Goal: Task Accomplishment & Management: Complete application form

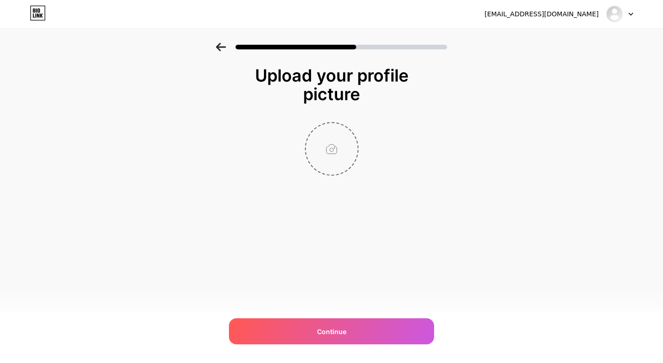
click at [351, 145] on input "file" at bounding box center [332, 149] width 52 height 52
type input "C:\fakepath\IMG_20251014_133425.jpg"
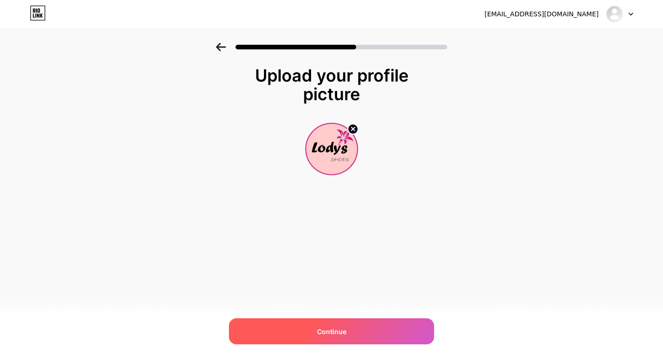
click at [339, 330] on span "Continue" at bounding box center [331, 332] width 29 height 10
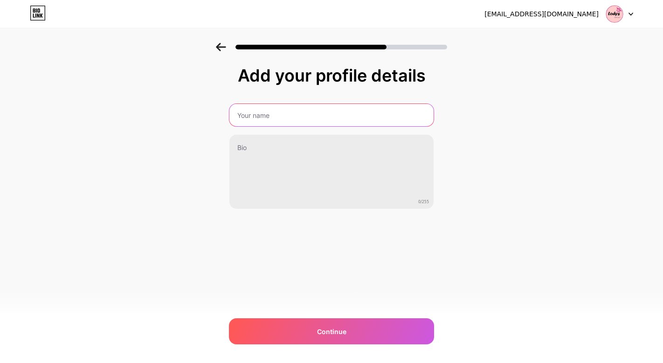
click at [279, 117] on input "text" at bounding box center [331, 115] width 204 height 22
type input "Lodys Shoes"
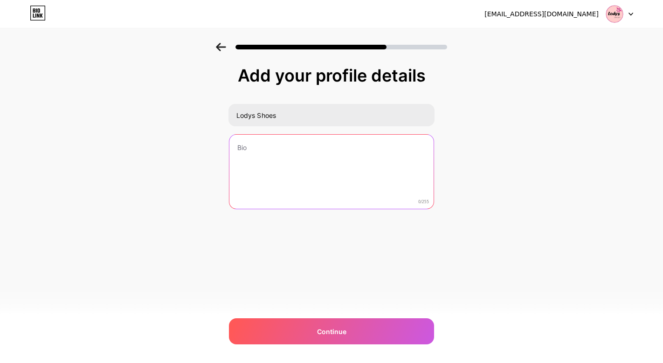
click at [283, 156] on textarea at bounding box center [331, 172] width 204 height 75
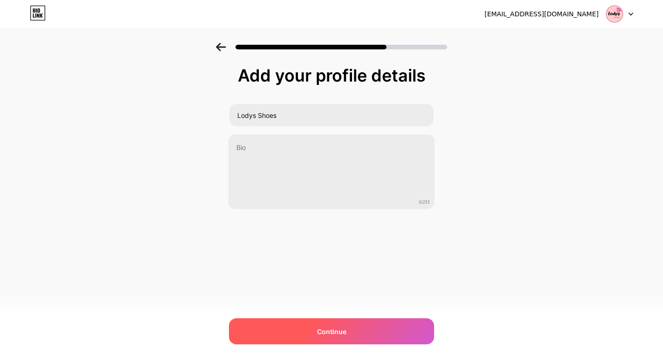
click at [302, 326] on div "Continue" at bounding box center [331, 331] width 205 height 26
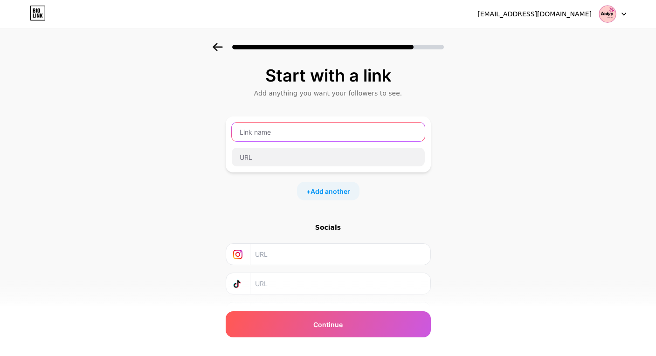
click at [301, 129] on input "text" at bounding box center [328, 132] width 193 height 19
click at [306, 135] on input "text" at bounding box center [328, 132] width 193 height 19
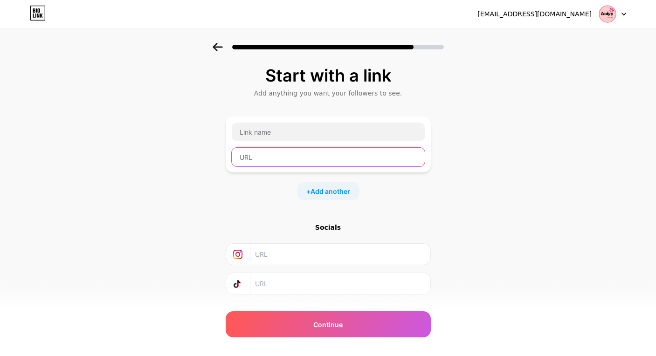
click at [293, 161] on input "text" at bounding box center [328, 157] width 193 height 19
paste input "https://www.instagram.com/lodys_shoes?utm_source=ig_web_button_share_sheet&igsh…"
type input "https://www.instagram.com/lodys_shoes?utm_source=ig_web_button_share_sheet&igsh…"
click at [304, 253] on input "text" at bounding box center [339, 254] width 169 height 21
paste input "https://www.instagram.com/lodys_shoes?utm_source=ig_web_button_share_sheet&igsh…"
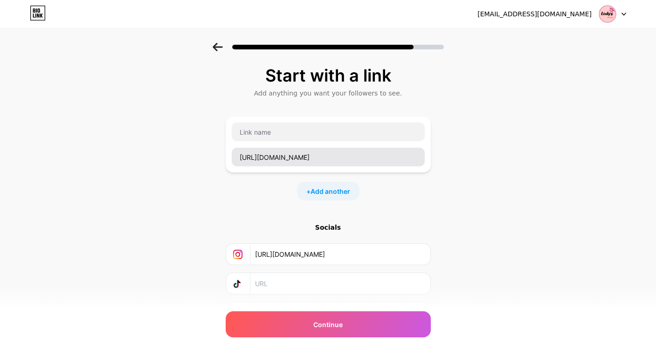
type input "https://www.instagram.com/lodys_shoes?utm_source=ig_web_button_share_sheet&igsh…"
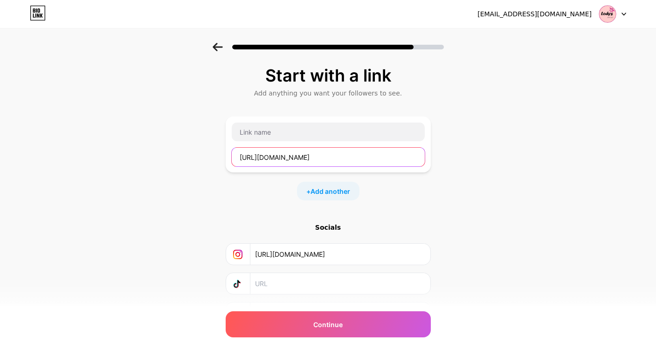
click at [383, 154] on input "https://www.instagram.com/lodys_shoes?utm_source=ig_web_button_share_sheet&igsh…" at bounding box center [328, 157] width 193 height 19
click at [269, 216] on div "Start with a link Add anything you want your followers to see. + Add another So…" at bounding box center [328, 195] width 205 height 258
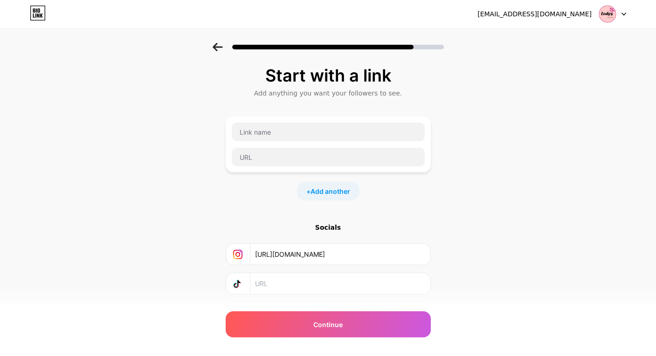
click at [304, 275] on input "text" at bounding box center [339, 283] width 169 height 21
paste input "https://www.tiktok.com/@lodyssho?is_from_webapp=1&sender_device=pc"
type input "https://www.tiktok.com/@lodyssho?is_from_webapp=1&sender_device=pc"
click at [465, 274] on div "Start with a link Add anything you want your followers to see. + Add another So…" at bounding box center [328, 207] width 656 height 328
click at [337, 229] on div "Socials" at bounding box center [328, 227] width 205 height 9
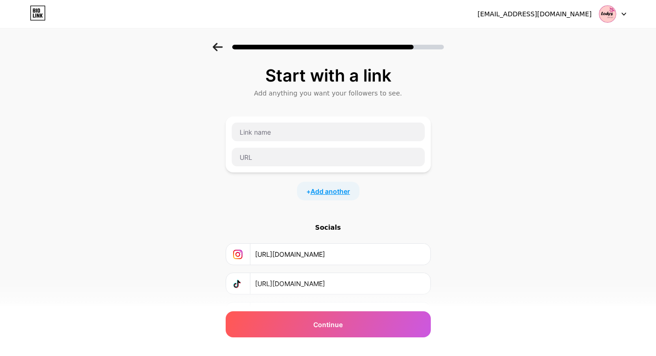
click at [338, 193] on span "Add another" at bounding box center [330, 191] width 40 height 10
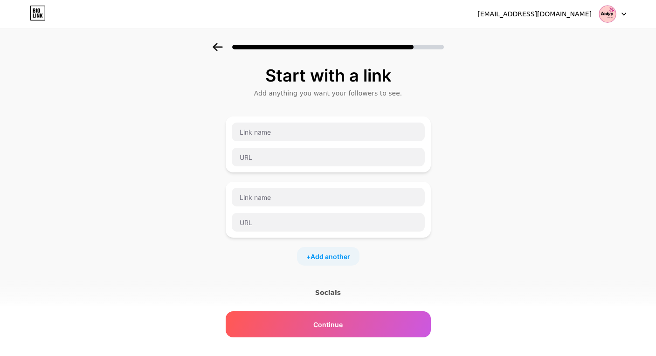
click at [435, 185] on div "Start with a link Add anything you want your followers to see. + Add another So…" at bounding box center [328, 239] width 656 height 393
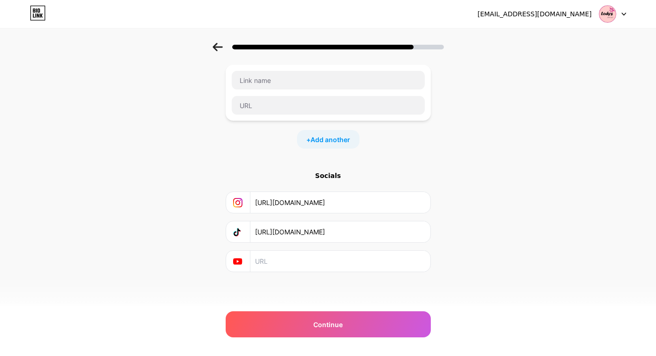
click at [347, 240] on input "https://www.tiktok.com/@lodyssho?is_from_webapp=1&sender_device=pc" at bounding box center [339, 231] width 169 height 21
click at [302, 251] on input "text" at bounding box center [339, 261] width 169 height 21
click at [329, 181] on div "Socials https://www.instagram.com/lodys_shoes?utm_source=ig_web_button_share_sh…" at bounding box center [328, 221] width 205 height 101
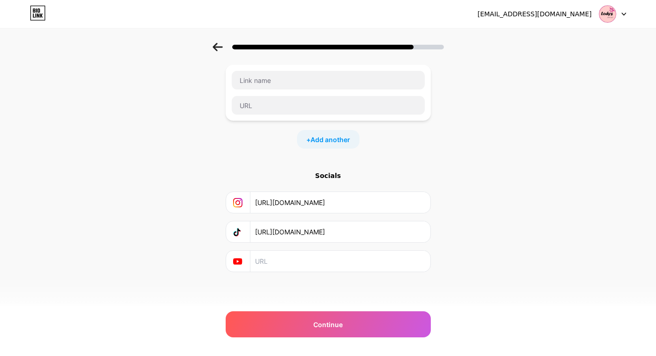
click at [332, 175] on div "Socials" at bounding box center [328, 175] width 205 height 9
click at [284, 263] on input "text" at bounding box center [339, 261] width 169 height 21
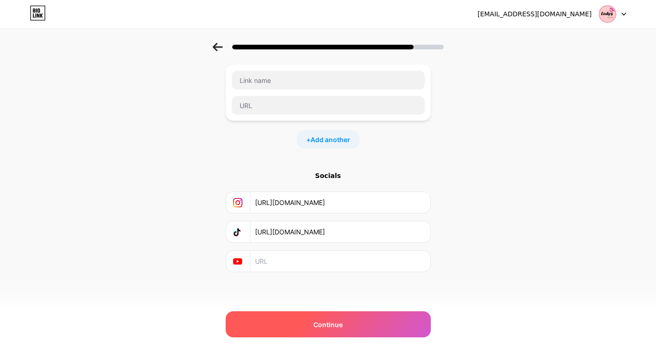
click at [330, 317] on div "Continue" at bounding box center [328, 324] width 205 height 26
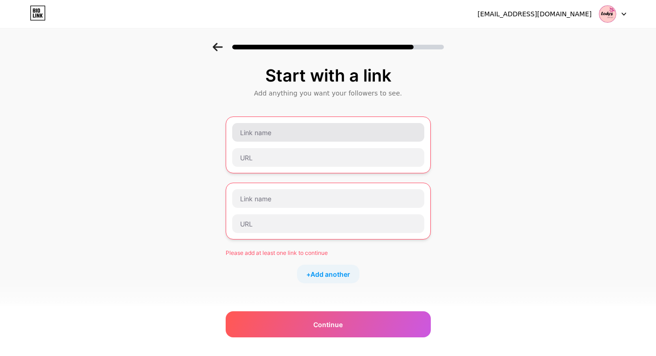
scroll to position [0, 0]
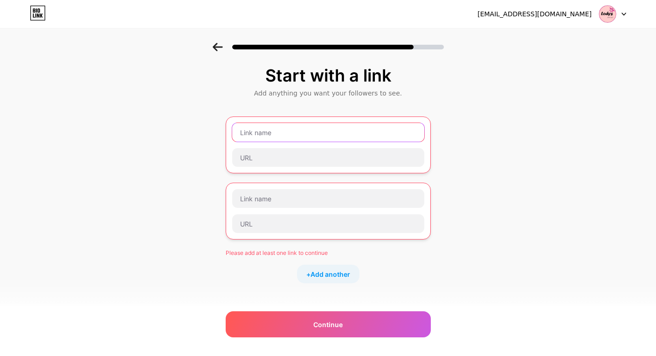
click at [298, 127] on input "text" at bounding box center [328, 132] width 192 height 19
click at [325, 271] on span "Add another" at bounding box center [330, 274] width 40 height 10
click at [290, 132] on input "text" at bounding box center [328, 132] width 192 height 19
click at [304, 138] on input "text" at bounding box center [328, 132] width 192 height 19
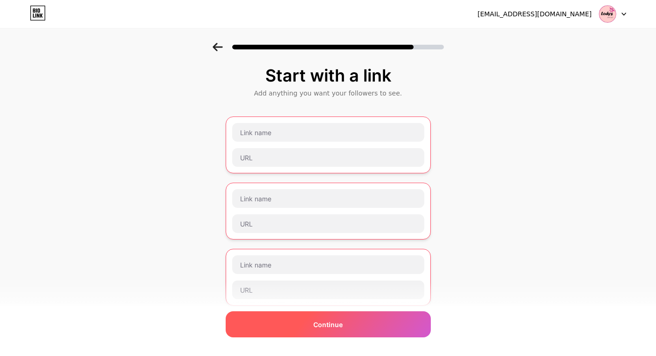
click at [315, 320] on div "Continue" at bounding box center [328, 324] width 205 height 26
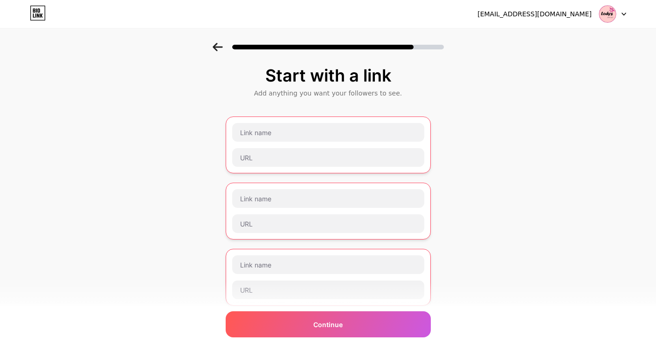
click at [222, 47] on icon at bounding box center [218, 47] width 10 height 8
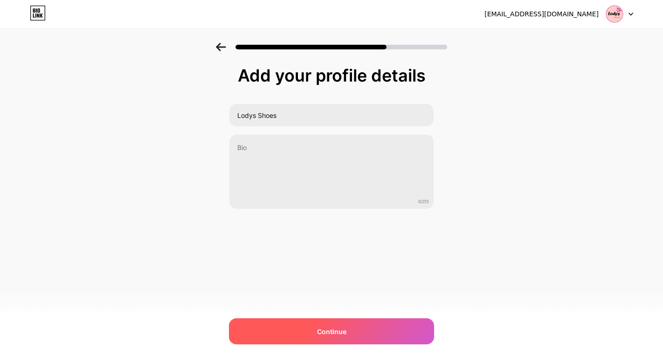
click at [317, 331] on span "Continue" at bounding box center [331, 332] width 29 height 10
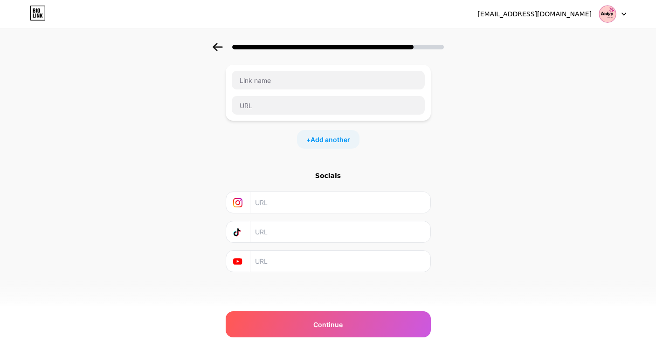
click at [282, 205] on input "text" at bounding box center [339, 202] width 169 height 21
click at [269, 223] on input "text" at bounding box center [339, 231] width 169 height 21
paste input "https://www.tiktok.com/@lodyssho?is_from_webapp=1&sender_device=pc"
type input "https://www.tiktok.com/@lodyssho?is_from_webapp=1&sender_device=pc"
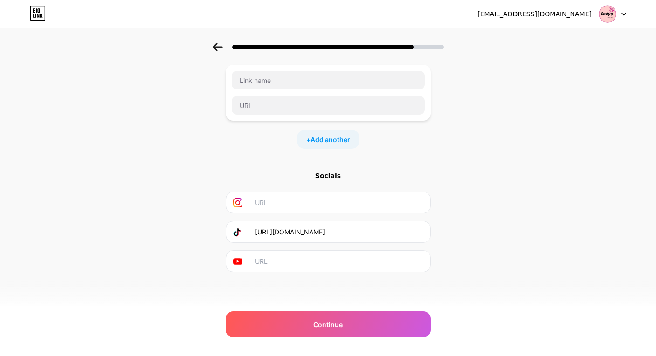
click at [295, 203] on input "text" at bounding box center [339, 202] width 169 height 21
click at [290, 207] on input "text" at bounding box center [339, 202] width 169 height 21
paste input "https://www.instagram.com/lodys_shoes?utm_source=ig_web_button_share_sheet&igsh…"
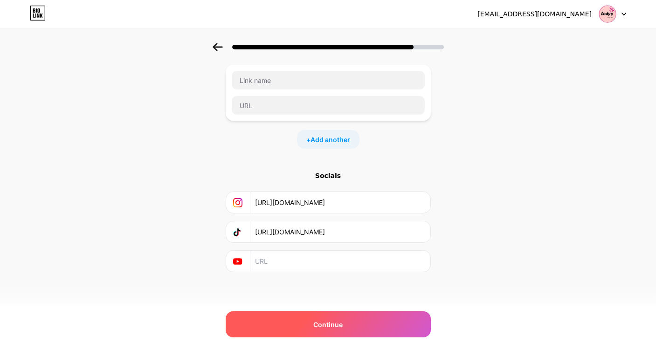
type input "https://www.instagram.com/lodys_shoes?utm_source=ig_web_button_share_sheet&igsh…"
click at [320, 312] on div "Continue" at bounding box center [328, 324] width 205 height 26
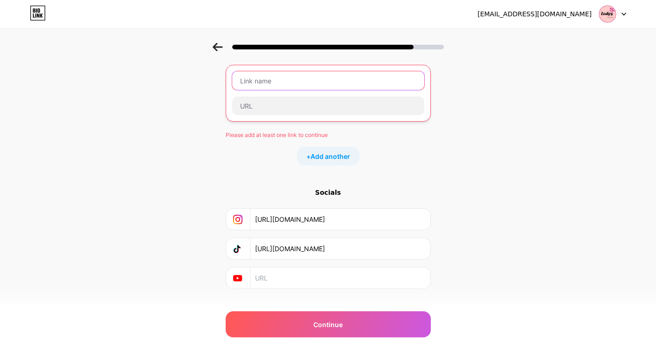
click at [313, 82] on input "text" at bounding box center [328, 80] width 192 height 19
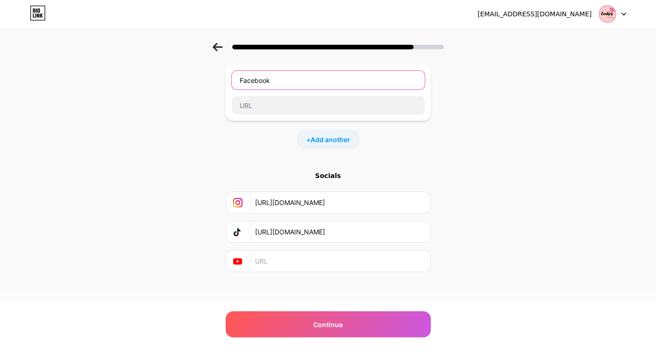
type input "Facebook"
click at [315, 255] on input "text" at bounding box center [339, 261] width 169 height 21
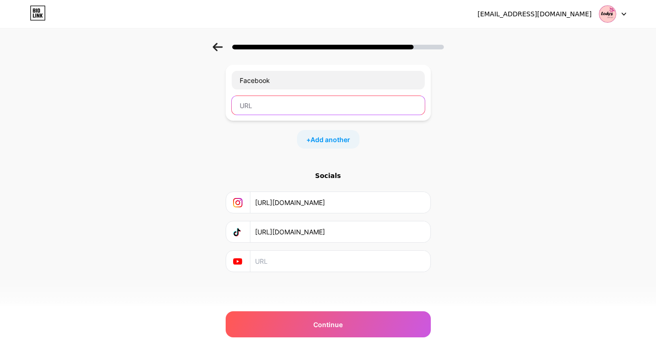
click at [309, 99] on input "text" at bounding box center [328, 105] width 193 height 19
paste input "https://www.facebook.com/share/17edx6vcka/"
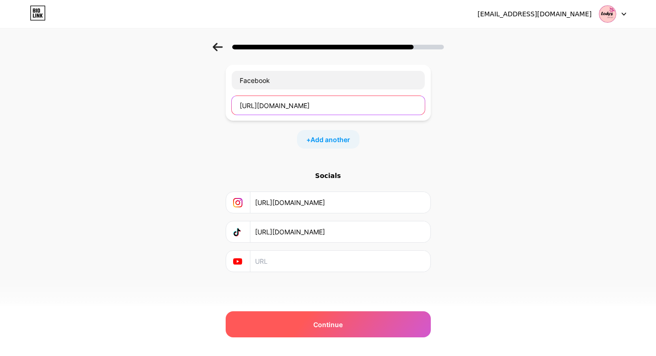
type input "https://www.facebook.com/share/17edx6vcka/"
click at [350, 329] on div "Continue" at bounding box center [328, 324] width 205 height 26
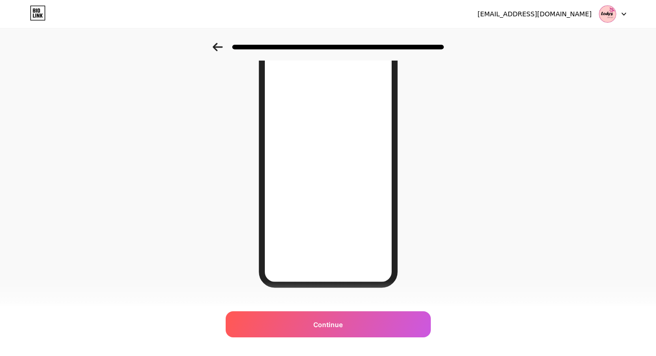
scroll to position [100, 0]
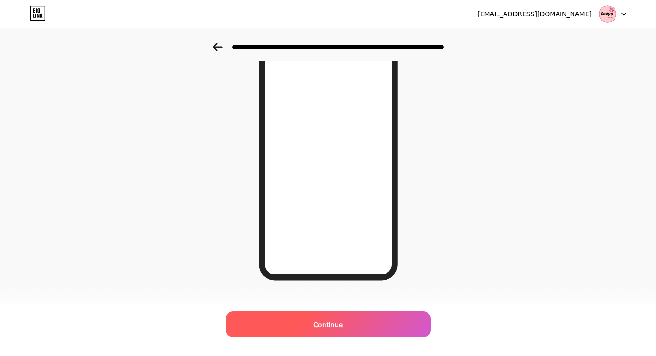
click at [313, 327] on div "Continue" at bounding box center [328, 324] width 205 height 26
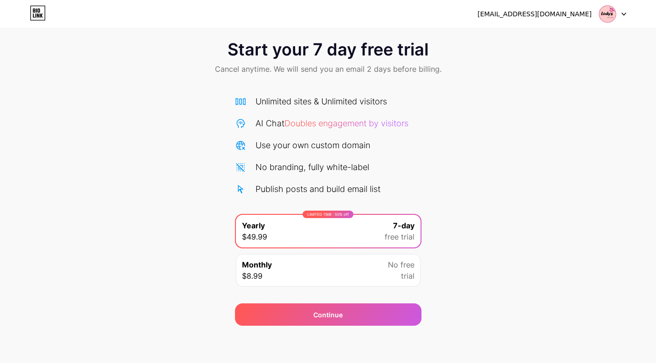
scroll to position [12, 0]
click at [393, 166] on div "No branding, fully white-label" at bounding box center [328, 167] width 186 height 13
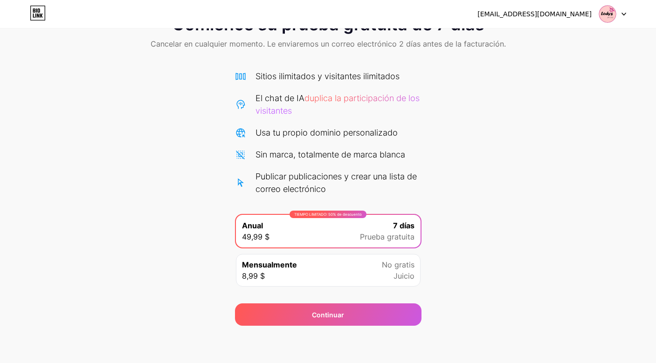
scroll to position [37, 0]
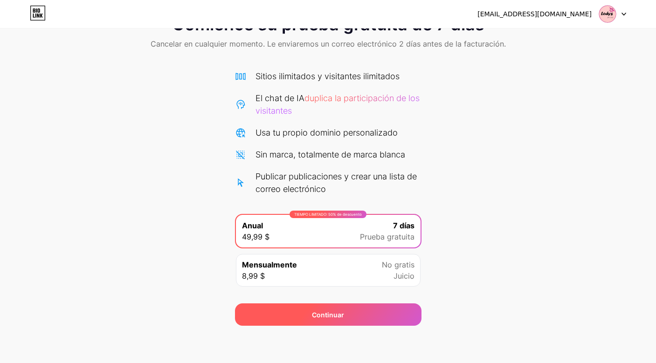
click at [383, 306] on div "Continuar" at bounding box center [328, 315] width 186 height 22
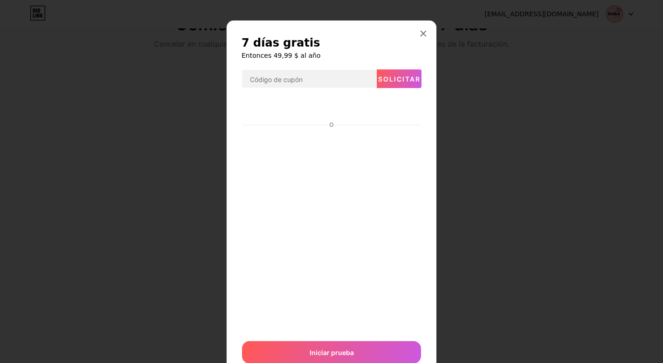
click at [420, 36] on icon at bounding box center [423, 33] width 7 height 7
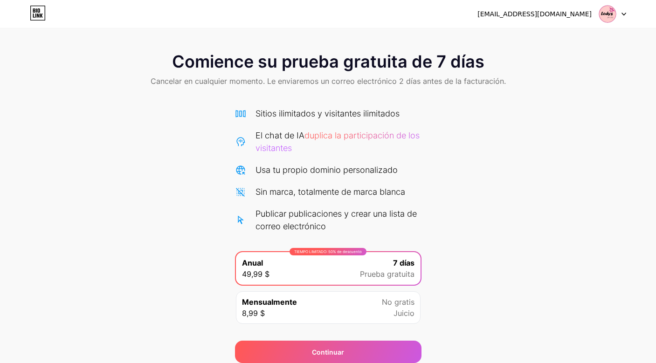
scroll to position [-1, 0]
click at [586, 17] on div "[EMAIL_ADDRESS][DOMAIN_NAME]" at bounding box center [534, 14] width 114 height 10
click at [623, 15] on icon at bounding box center [623, 14] width 5 height 3
click at [623, 13] on icon at bounding box center [623, 14] width 5 height 3
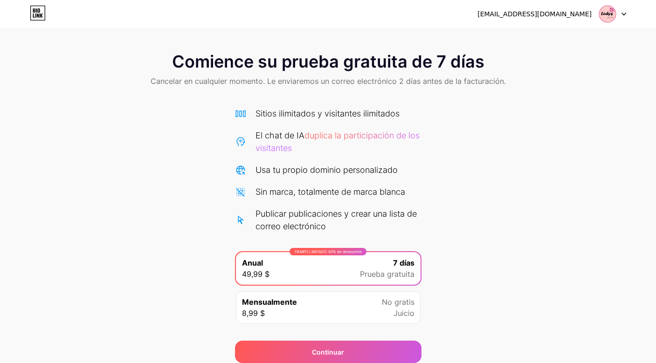
click at [623, 13] on icon at bounding box center [623, 14] width 5 height 3
click at [522, 18] on div "[EMAIL_ADDRESS][DOMAIN_NAME]" at bounding box center [534, 14] width 114 height 10
click at [433, 52] on span "Comience su prueba gratuita de 7 días" at bounding box center [328, 61] width 312 height 19
click at [360, 83] on span "Cancelar en cualquier momento. Le enviaremos un correo electrónico 2 días antes…" at bounding box center [328, 81] width 355 height 11
drag, startPoint x: 488, startPoint y: 14, endPoint x: 586, endPoint y: 18, distance: 98.0
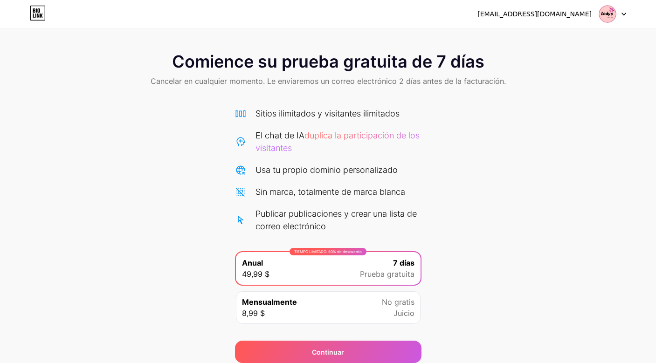
click at [586, 18] on div "[EMAIL_ADDRESS][DOMAIN_NAME]" at bounding box center [534, 14] width 114 height 10
copy div "[EMAIL_ADDRESS][DOMAIN_NAME]"
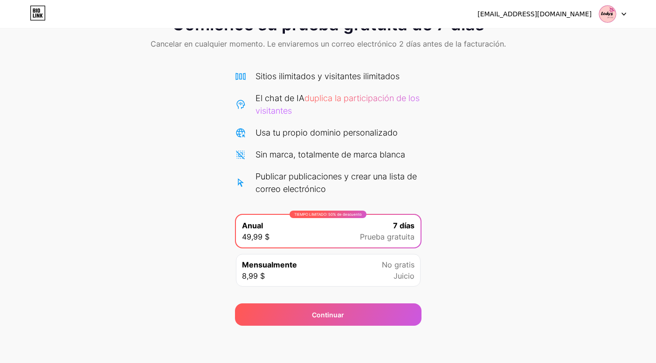
scroll to position [37, 0]
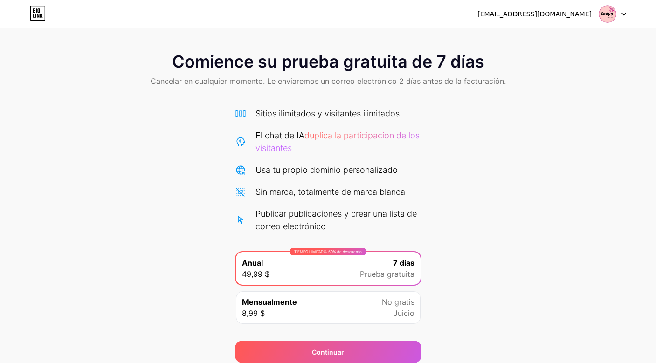
click at [620, 12] on div at bounding box center [612, 14] width 27 height 17
click at [537, 43] on li "Cerrar sesión" at bounding box center [568, 38] width 116 height 25
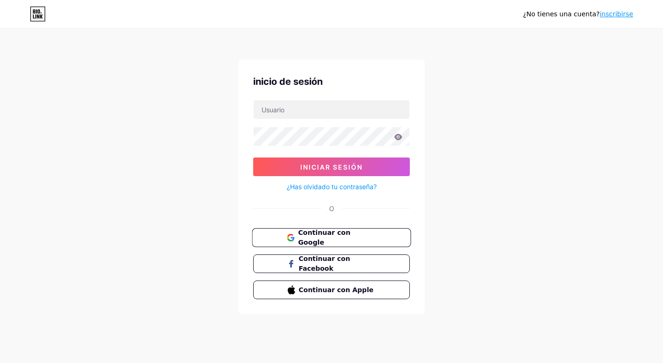
click at [333, 240] on span "Continuar con Google" at bounding box center [337, 238] width 78 height 20
